Goal: Find specific page/section: Find specific page/section

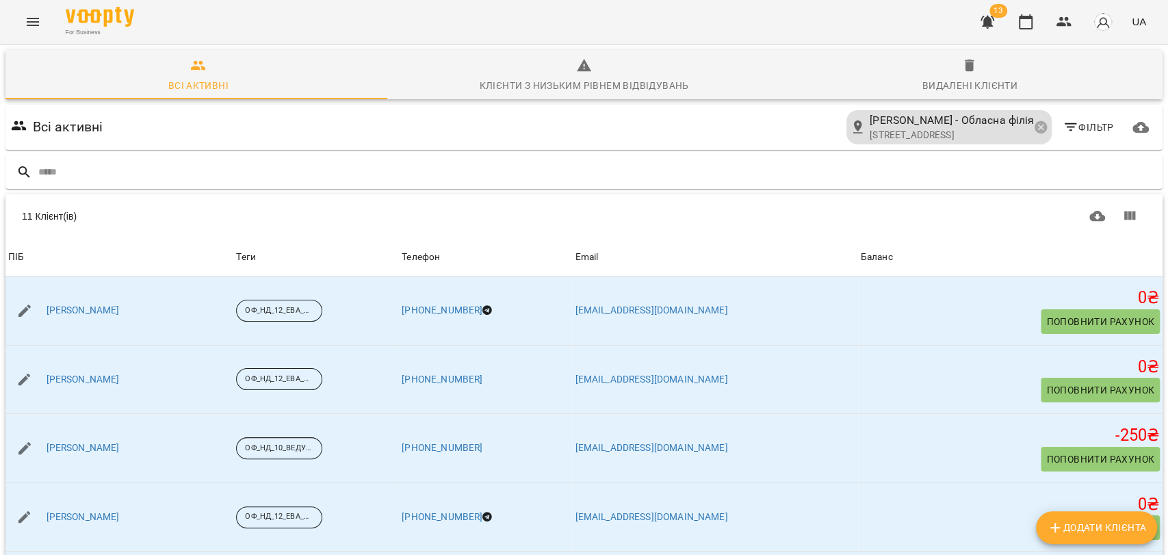
scroll to position [298, 0]
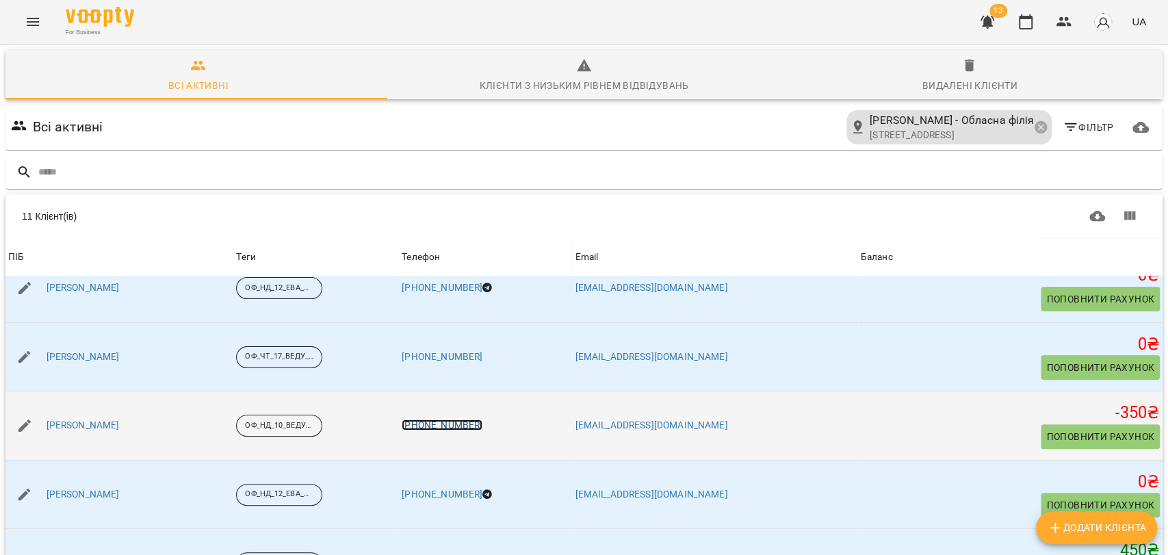
click at [483, 420] on link "[PHONE_NUMBER]" at bounding box center [442, 425] width 81 height 11
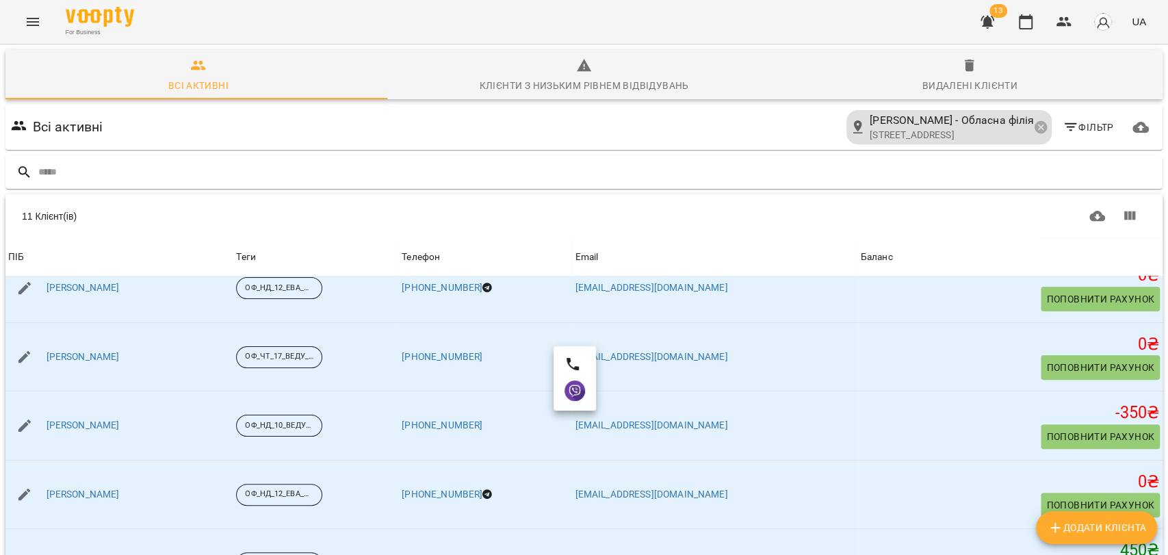
click at [24, 368] on div at bounding box center [584, 277] width 1168 height 555
click at [24, 417] on icon "button" at bounding box center [24, 425] width 16 height 16
select select "**"
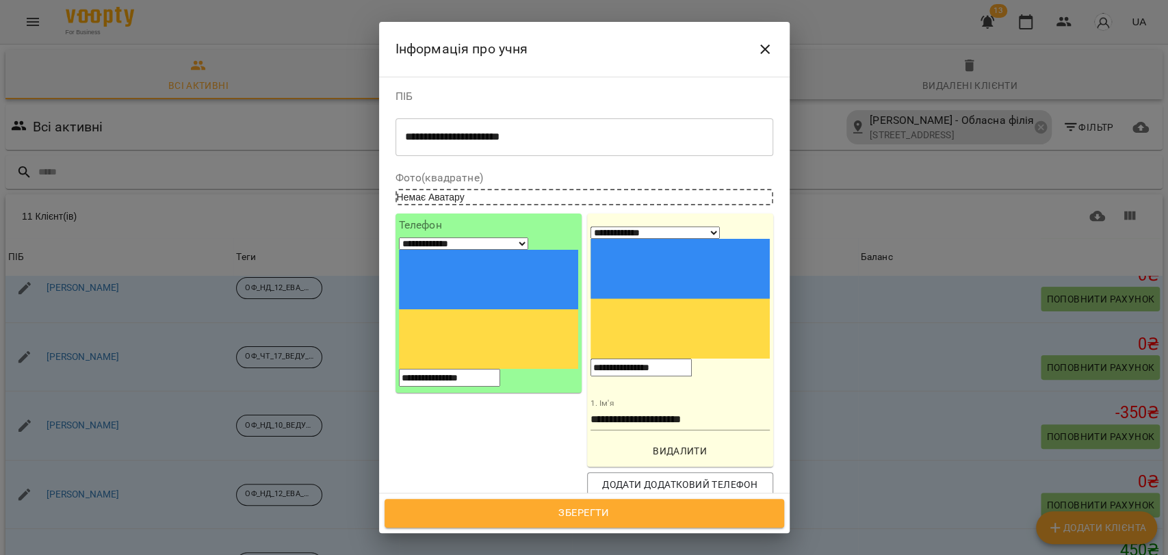
click at [692, 359] on input "**********" at bounding box center [641, 368] width 101 height 18
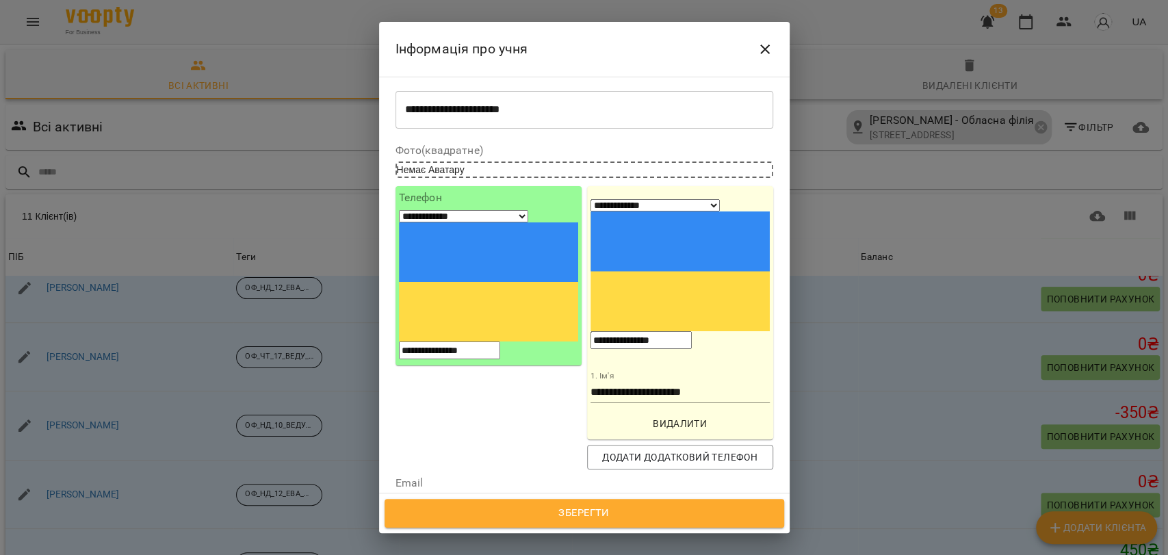
scroll to position [39, 0]
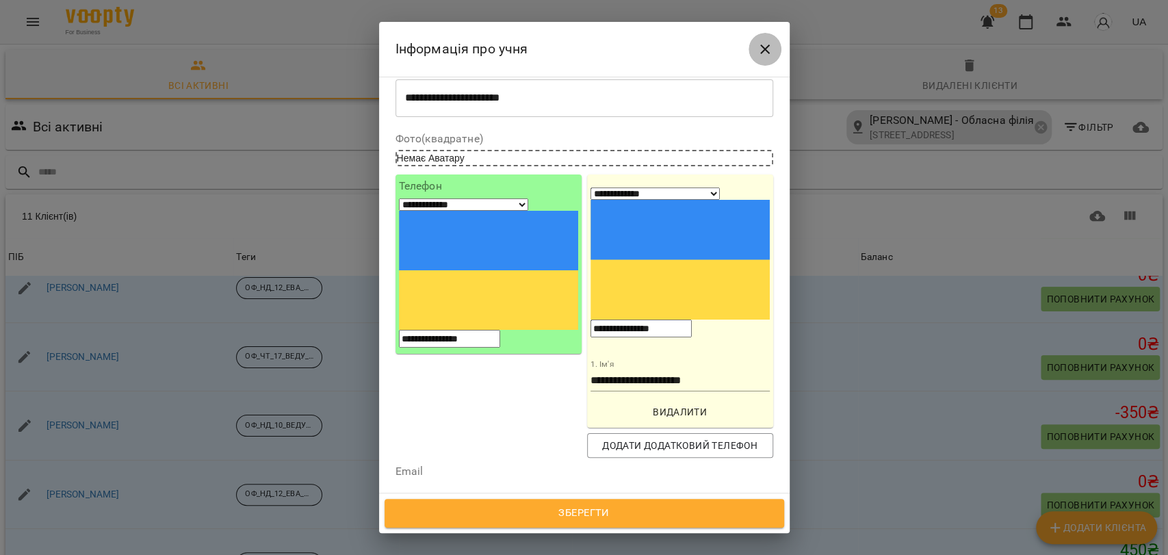
click at [762, 46] on icon "Close" at bounding box center [765, 49] width 10 height 10
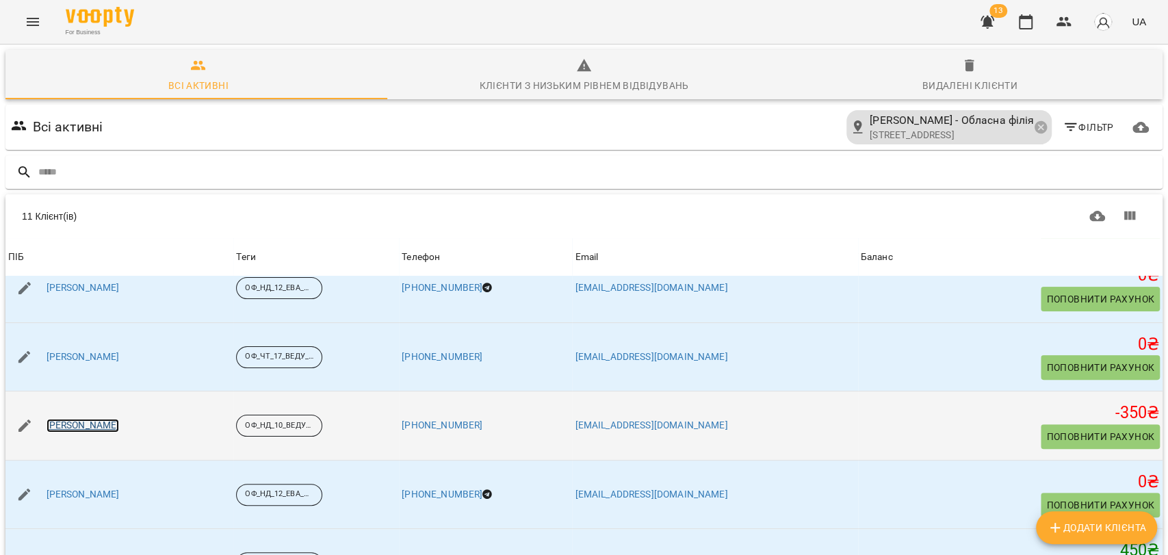
click at [87, 419] on link "[PERSON_NAME]" at bounding box center [83, 426] width 73 height 14
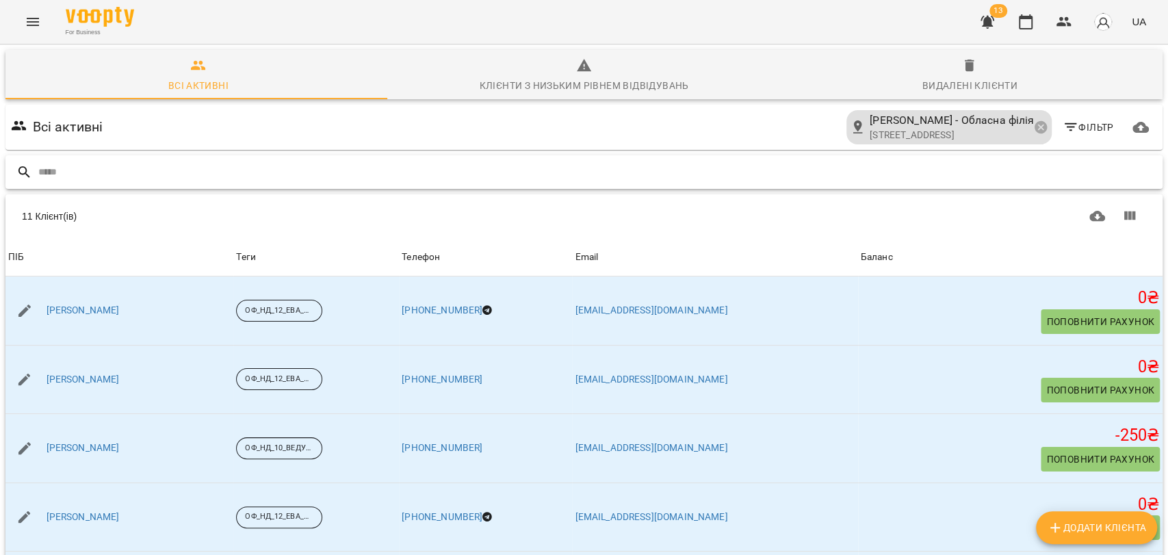
scroll to position [298, 0]
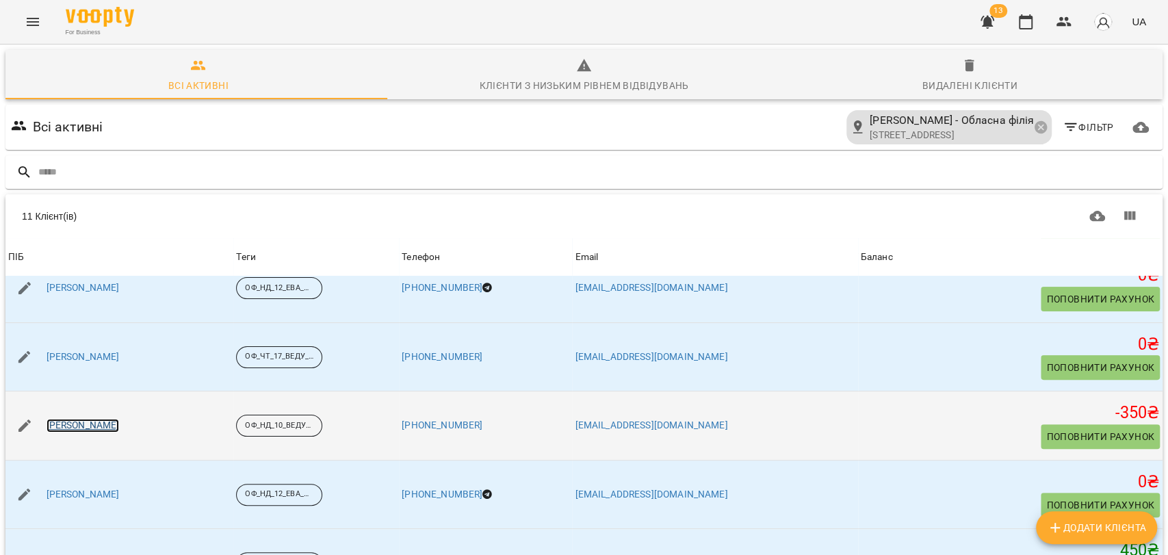
click at [62, 424] on link "[PERSON_NAME]" at bounding box center [83, 426] width 73 height 14
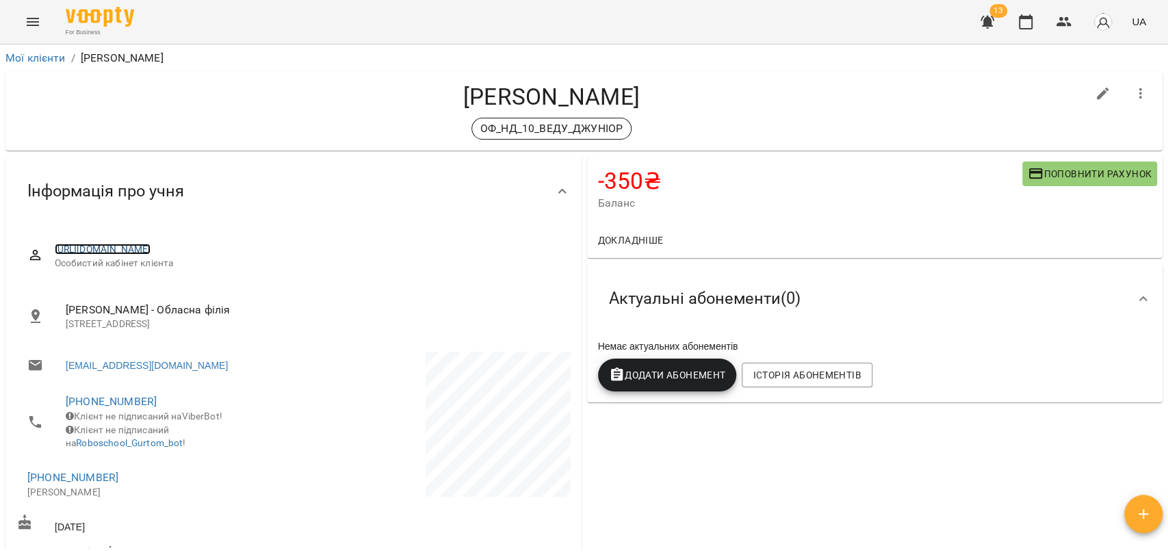
click at [151, 251] on link "https://www.voopty.com.ua/client/678e14f25a8023cbc35dc298/68caa75890d2e95af4e39…" at bounding box center [103, 249] width 97 height 11
click at [460, 248] on span "https://www.voopty.com.ua/client/678e14f25a8023cbc35dc298/68caa75890d2e95af4e39…" at bounding box center [307, 250] width 505 height 14
click at [459, 248] on span "https://www.voopty.com.ua/client/678e14f25a8023cbc35dc298/68caa75890d2e95af4e39…" at bounding box center [307, 250] width 505 height 14
click at [64, 253] on link "https://www.voopty.com.ua/client/678e14f25a8023cbc35dc298/68caa75890d2e95af4e39…" at bounding box center [103, 249] width 97 height 11
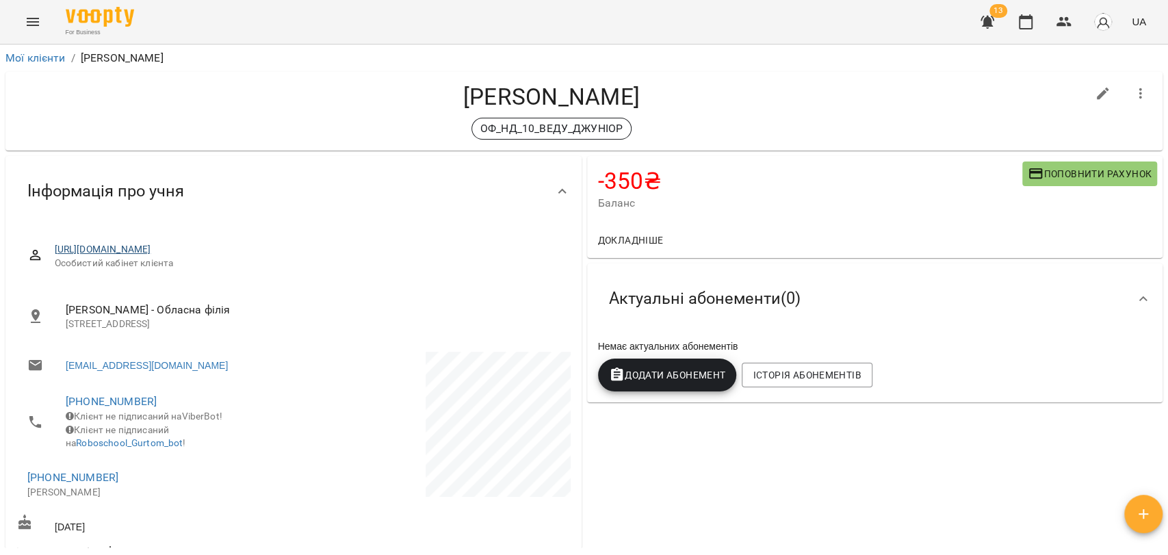
drag, startPoint x: 463, startPoint y: 250, endPoint x: 376, endPoint y: 248, distance: 86.9
drag, startPoint x: 376, startPoint y: 248, endPoint x: 53, endPoint y: 242, distance: 323.1
click at [55, 238] on div "https://www.voopty.com.ua/client/678e14f25a8023cbc35dc298/68caa75890d2e95af4e39…" at bounding box center [293, 256] width 554 height 49
drag, startPoint x: 49, startPoint y: 250, endPoint x: 138, endPoint y: 250, distance: 89.0
drag, startPoint x: 138, startPoint y: 250, endPoint x: 462, endPoint y: 247, distance: 323.7
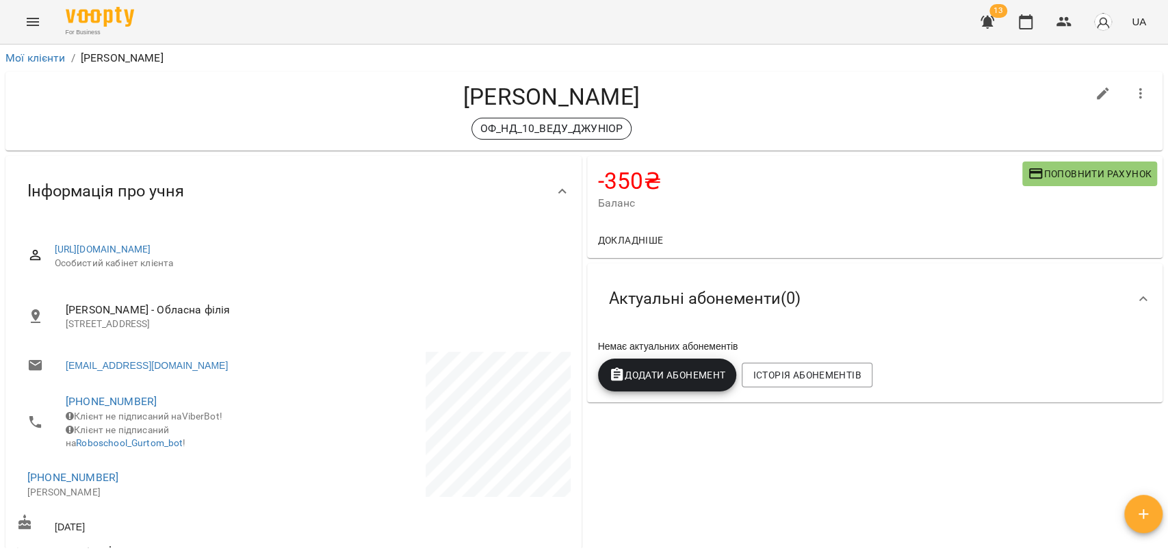
click at [462, 247] on span "https://www.voopty.com.ua/client/678e14f25a8023cbc35dc298/68caa75890d2e95af4e39…" at bounding box center [307, 250] width 505 height 14
drag, startPoint x: 460, startPoint y: 248, endPoint x: 53, endPoint y: 248, distance: 406.5
click at [53, 248] on div "https://www.voopty.com.ua/client/678e14f25a8023cbc35dc298/68caa75890d2e95af4e39…" at bounding box center [293, 256] width 554 height 49
copy link "https://www.voopty.com.ua/client/678e14f25a8023cbc35dc298/68caa75890d2e95af4e39…"
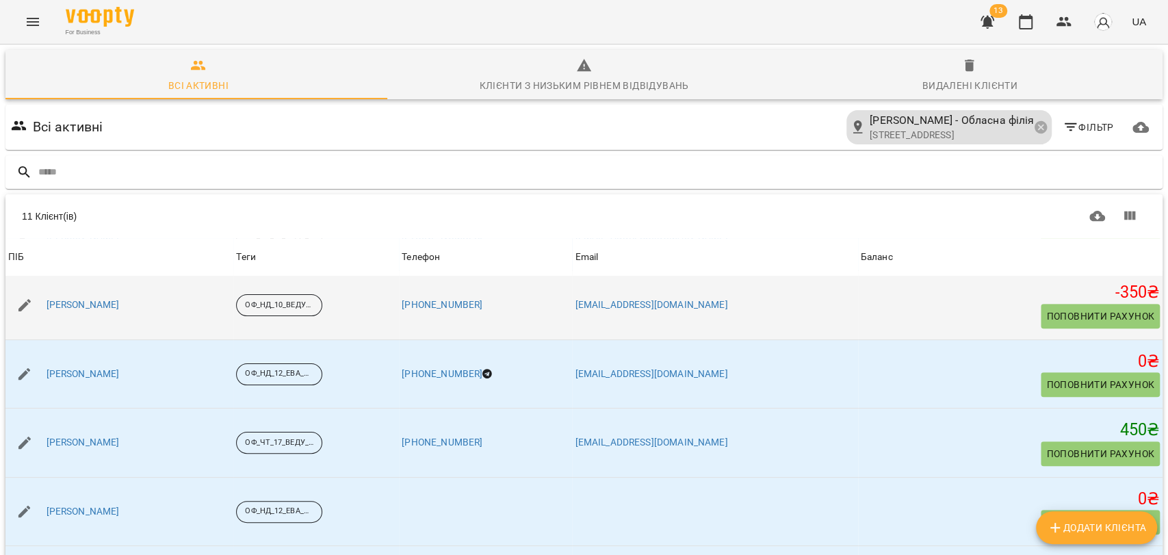
scroll to position [453, 0]
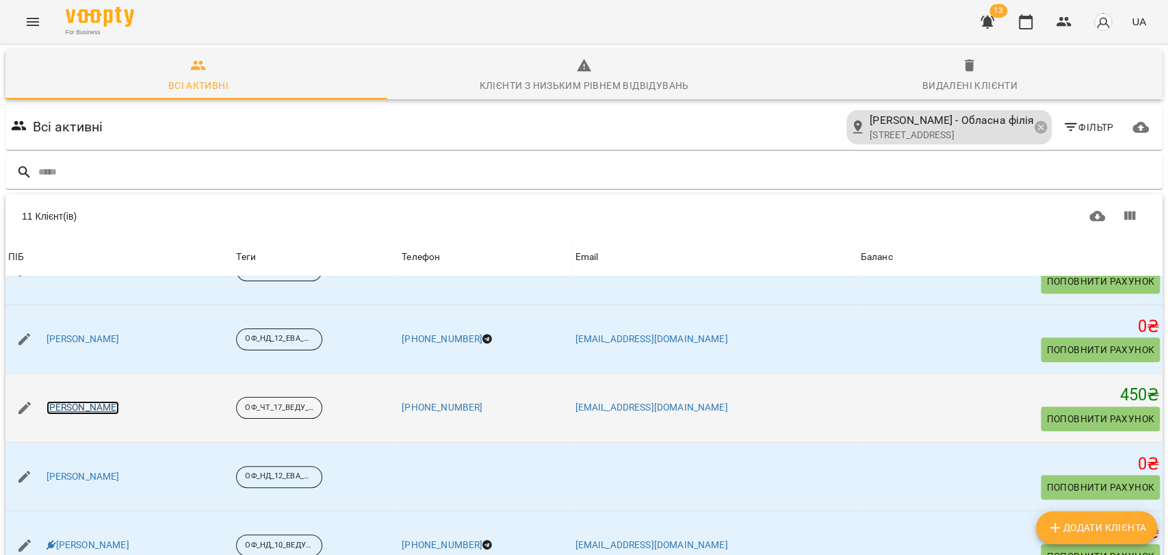
click at [70, 407] on link "[PERSON_NAME]" at bounding box center [83, 408] width 73 height 14
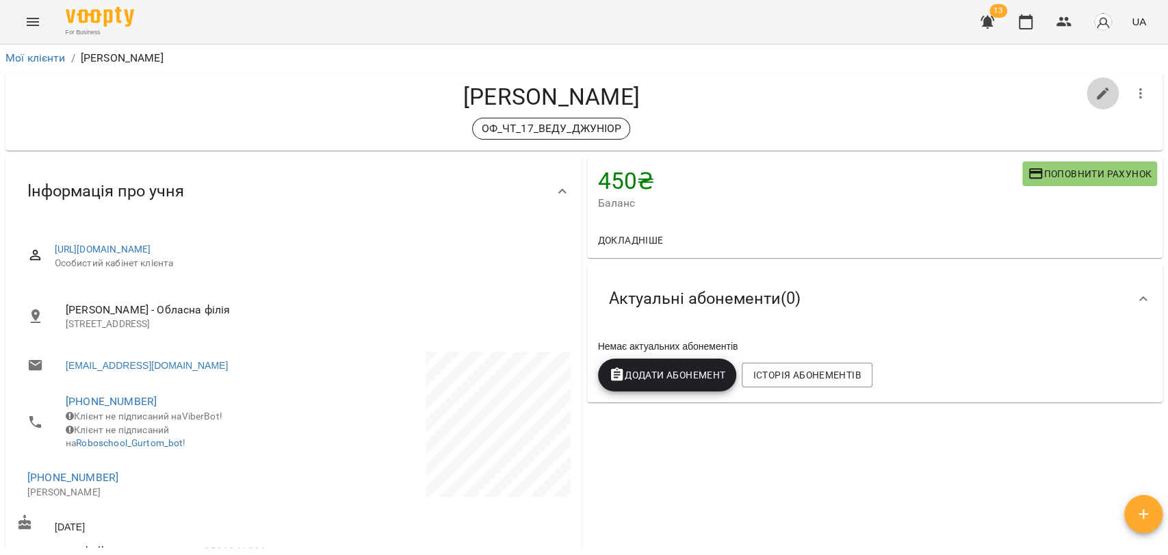
click at [1092, 102] on button "button" at bounding box center [1103, 93] width 33 height 33
select select "**"
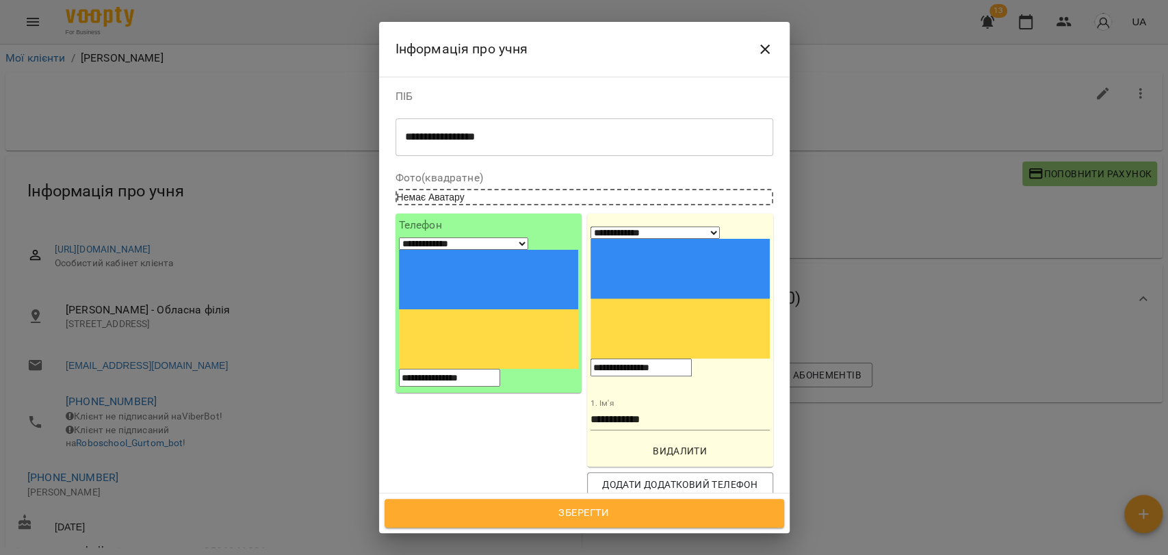
click at [765, 47] on icon "Close" at bounding box center [765, 49] width 16 height 16
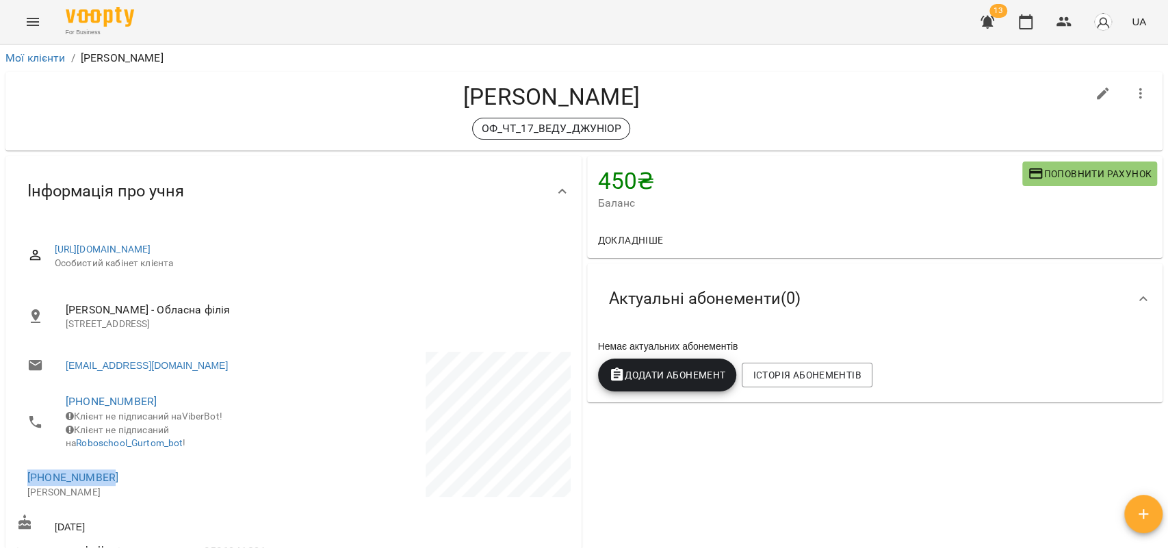
drag, startPoint x: 112, startPoint y: 483, endPoint x: 25, endPoint y: 489, distance: 87.8
click at [25, 489] on li "+380506941291 Рибалка Інна" at bounding box center [153, 484] width 274 height 49
copy link "[PHONE_NUMBER]"
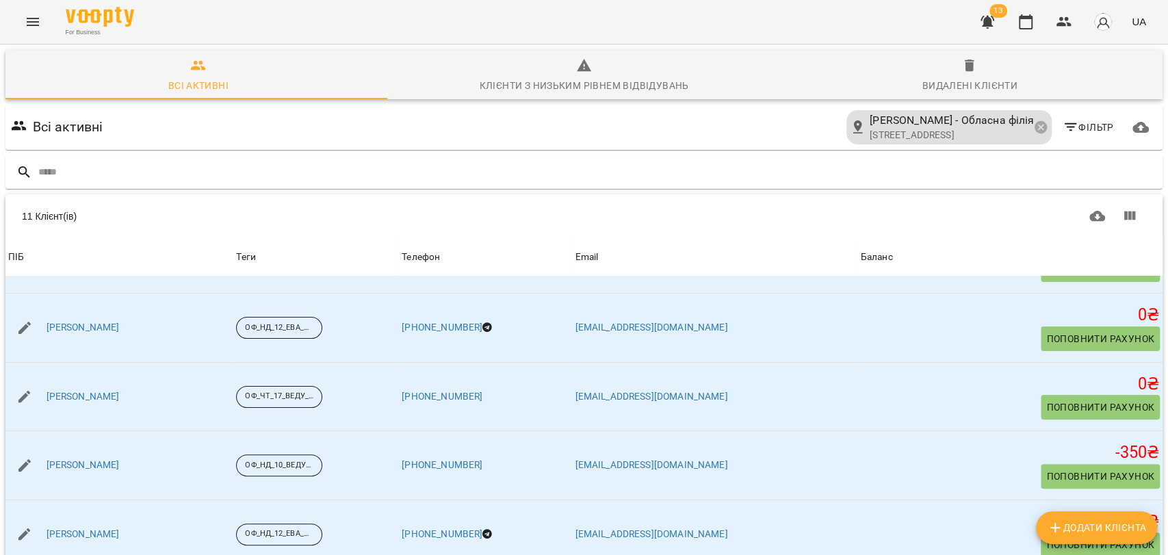
scroll to position [224, 0]
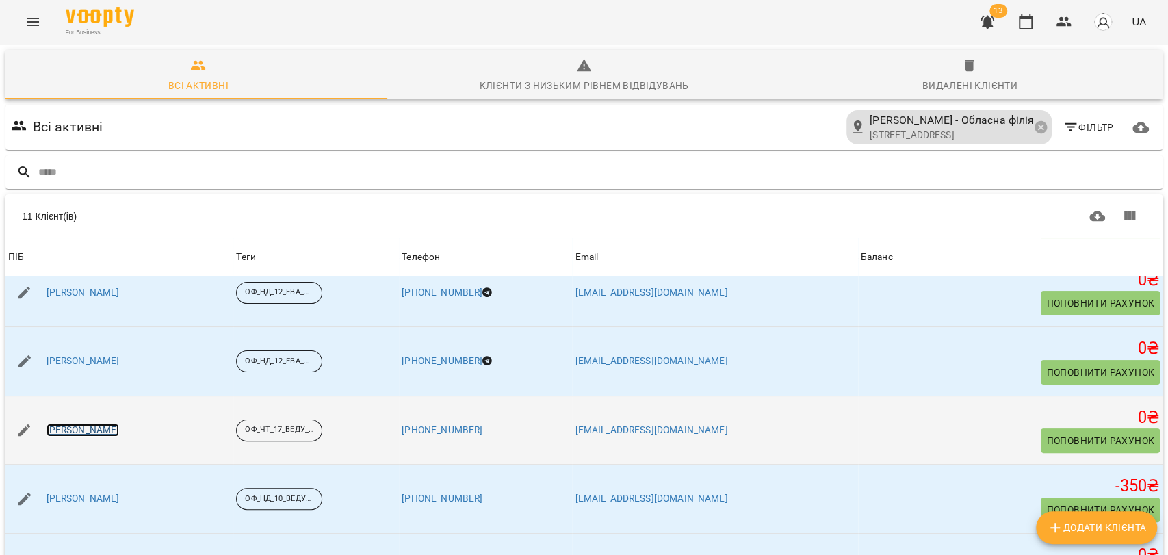
click at [70, 424] on link "[PERSON_NAME]" at bounding box center [83, 431] width 73 height 14
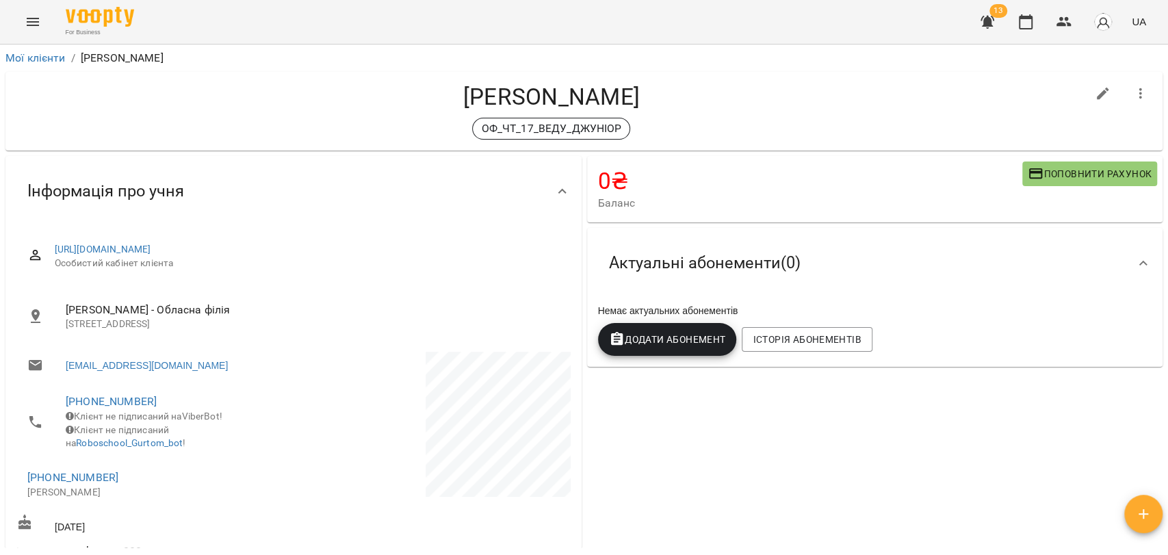
drag, startPoint x: 464, startPoint y: 248, endPoint x: 53, endPoint y: 234, distance: 410.9
click at [53, 234] on div "[URL][DOMAIN_NAME] Особистий кабінет клієнта" at bounding box center [293, 256] width 554 height 49
copy link "[URL][DOMAIN_NAME]"
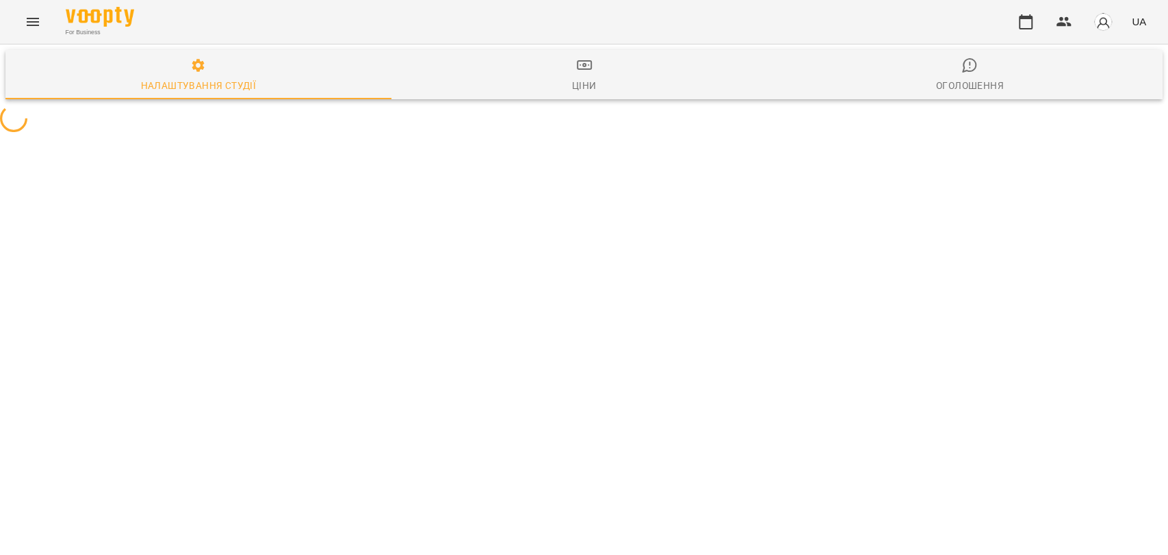
select select "**"
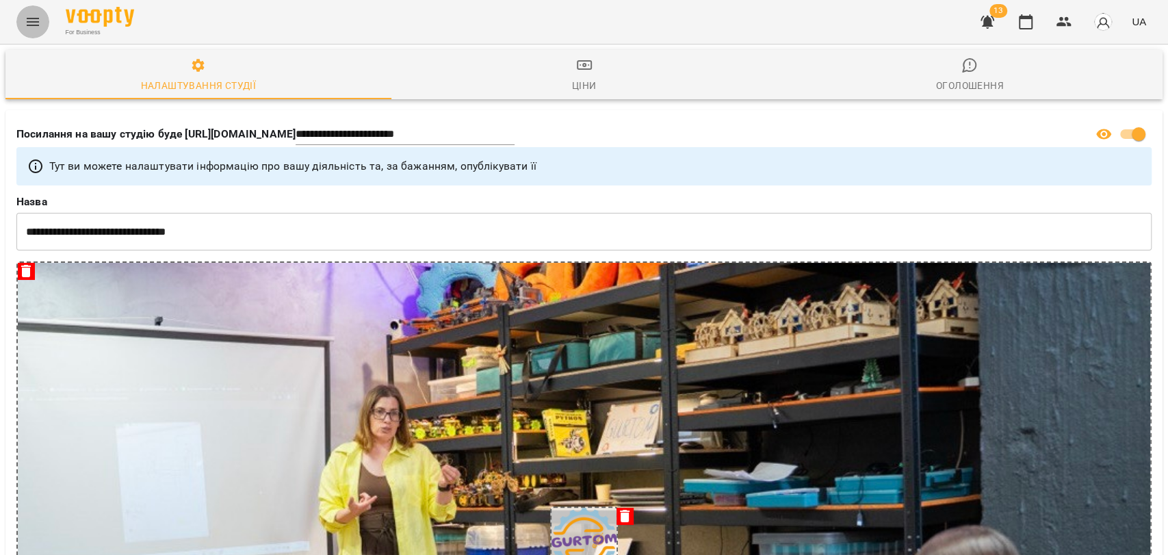
click at [31, 29] on icon "Menu" at bounding box center [33, 22] width 16 height 16
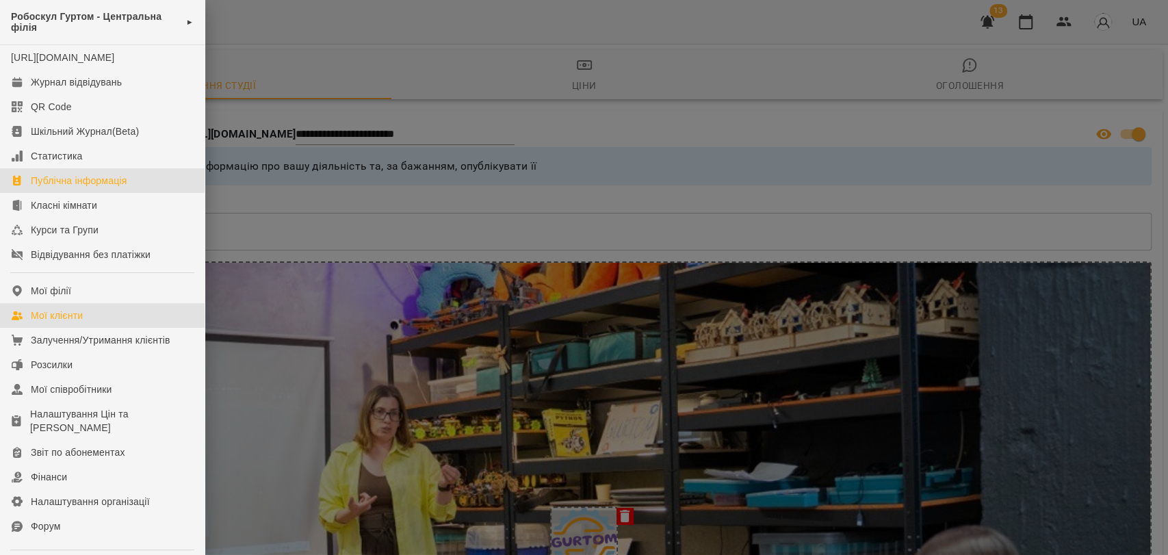
click at [86, 321] on link "Мої клієнти" at bounding box center [102, 315] width 205 height 25
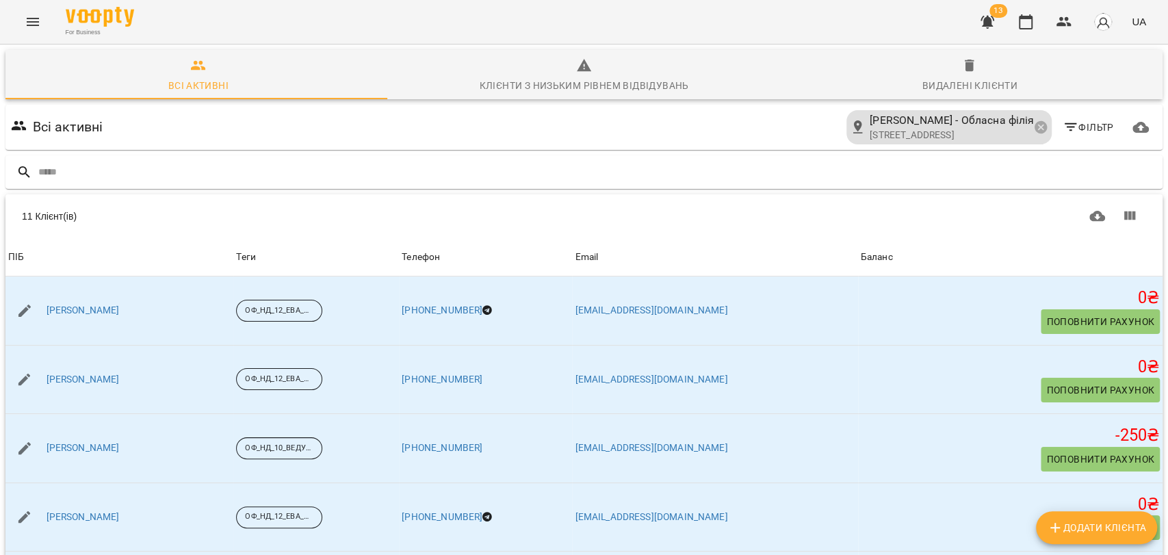
scroll to position [298, 0]
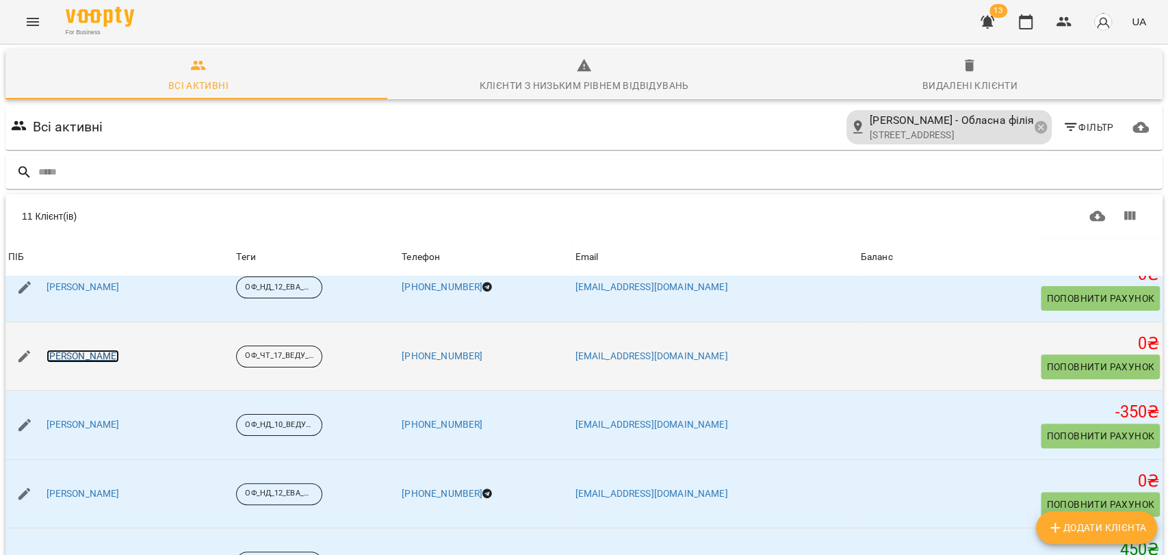
click at [55, 355] on link "[PERSON_NAME]" at bounding box center [83, 357] width 73 height 14
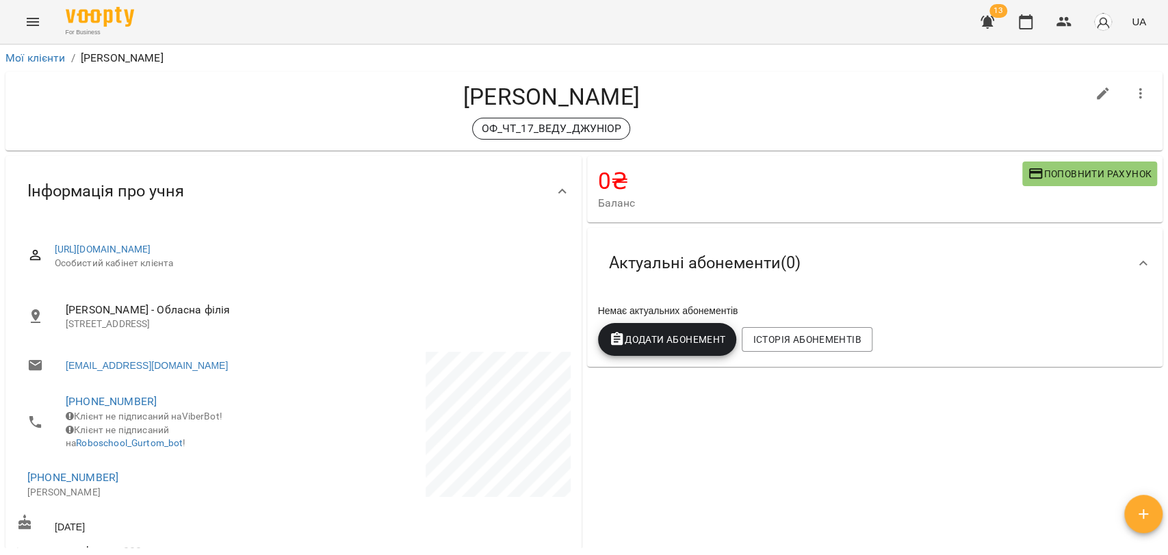
drag, startPoint x: 474, startPoint y: 251, endPoint x: 27, endPoint y: 248, distance: 446.9
click at [27, 248] on div "[URL][DOMAIN_NAME] Особистий кабінет клієнта" at bounding box center [293, 256] width 554 height 49
copy link "[URL][DOMAIN_NAME]"
drag, startPoint x: 410, startPoint y: 255, endPoint x: 1106, endPoint y: 550, distance: 756.0
